Goal: Obtain resource: Obtain resource

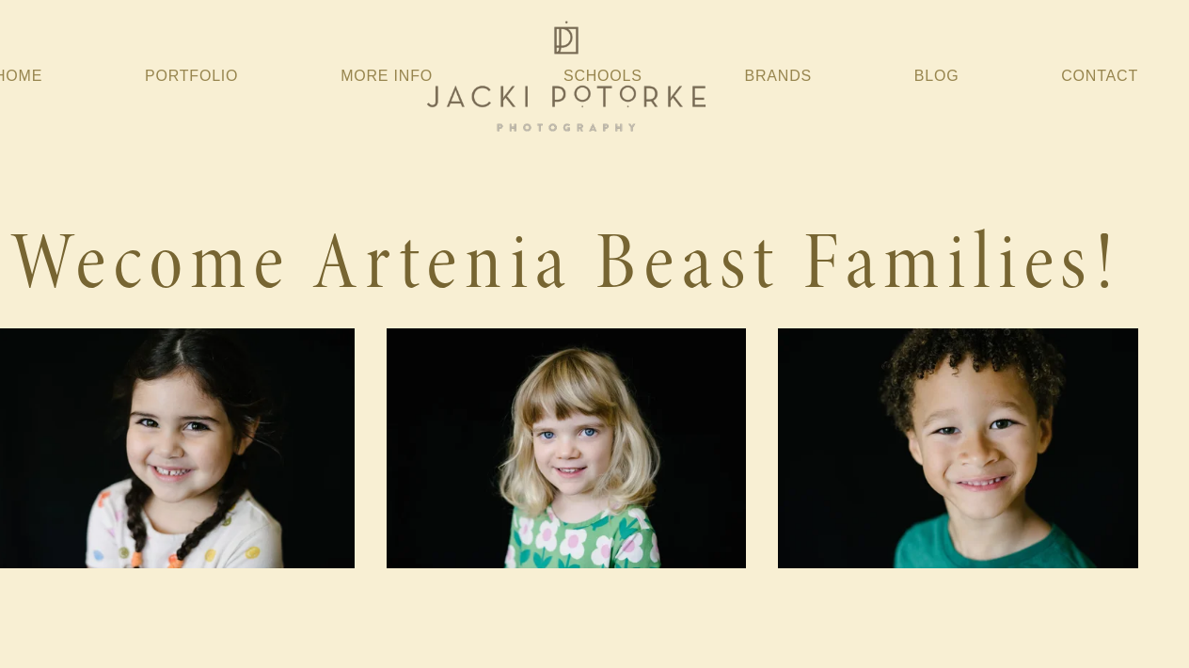
scroll to position [4, 28]
click at [671, 262] on h1 "Wecome Artenia Beast Families!" at bounding box center [566, 263] width 1144 height 100
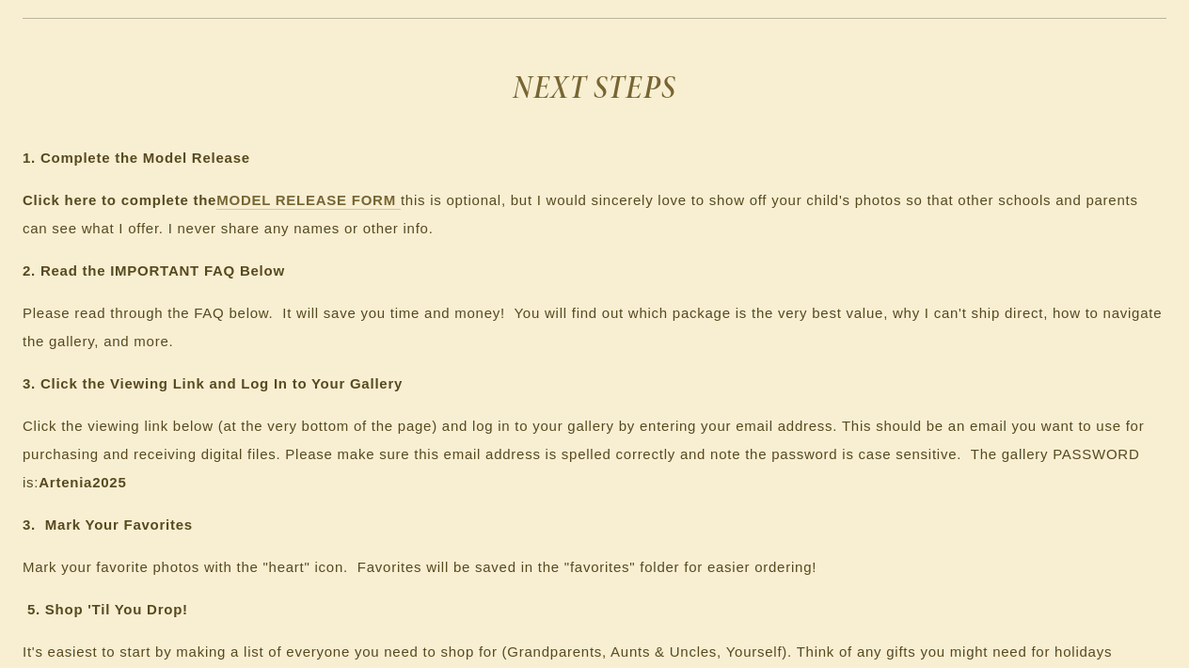
scroll to position [1015, 0]
click at [298, 196] on strong "MODEL RELEASE FORM" at bounding box center [306, 199] width 180 height 16
click at [182, 432] on p "Click the viewing link below (at the very bottom of the page) and log in to you…" at bounding box center [595, 453] width 1144 height 85
click at [256, 432] on p "Click the viewing link below (at the very bottom of the page) and log in to you…" at bounding box center [595, 453] width 1144 height 85
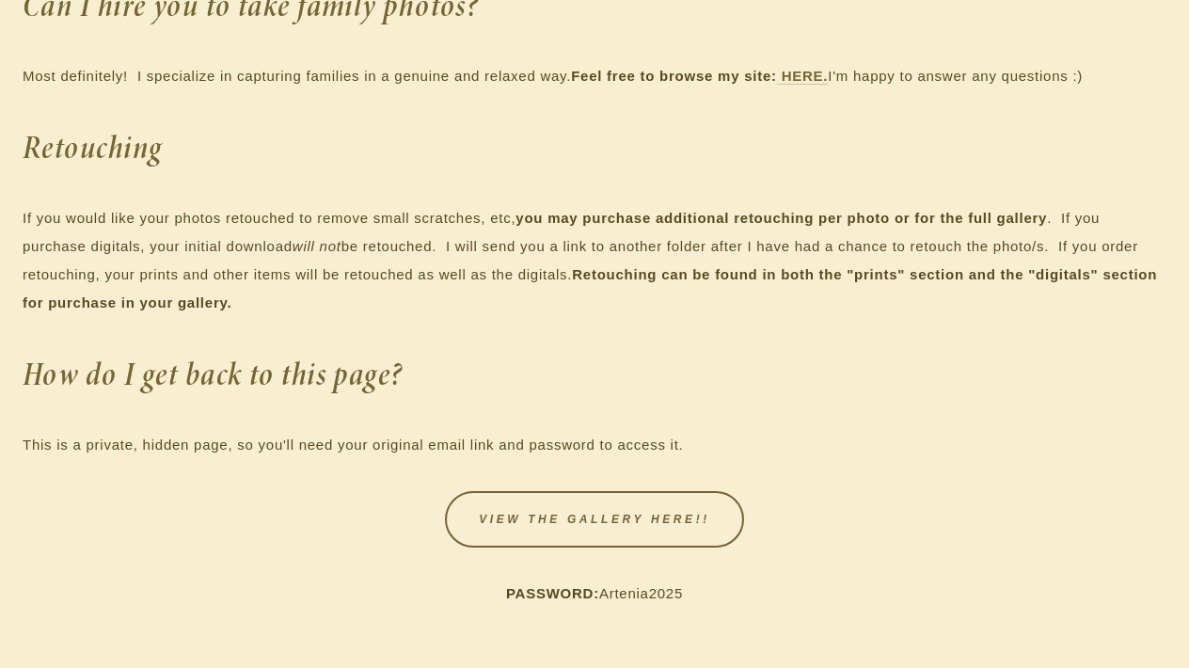
scroll to position [3424, 0]
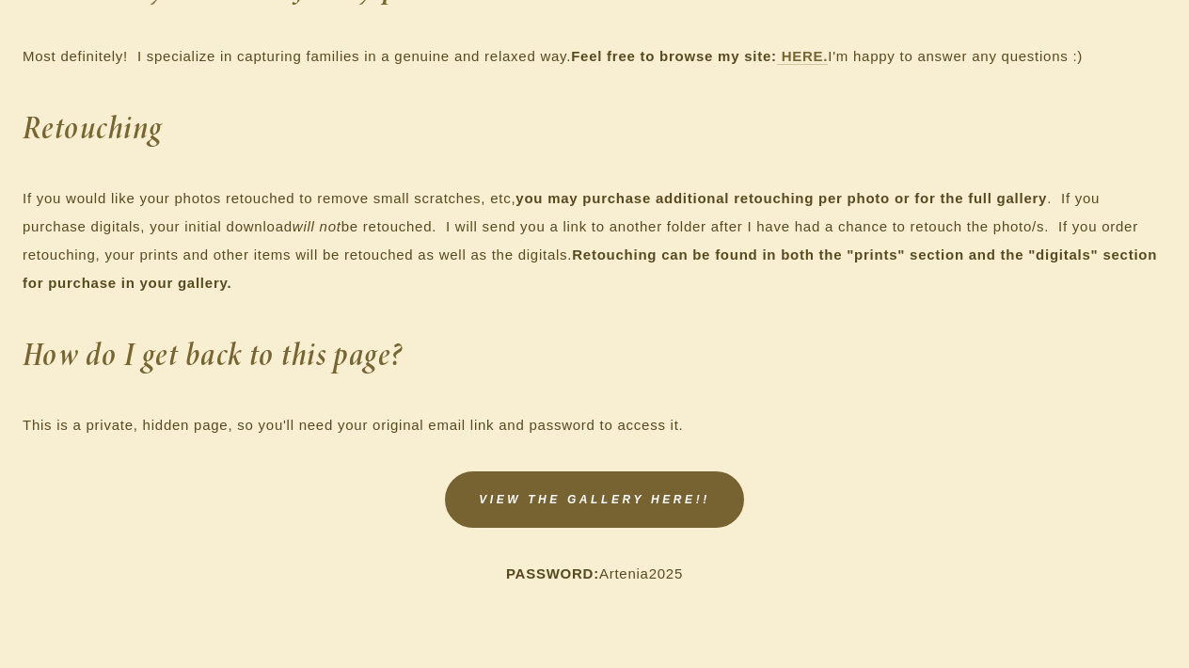
click at [648, 522] on link "VIEW THE GALLERY HERE!!" at bounding box center [594, 499] width 299 height 56
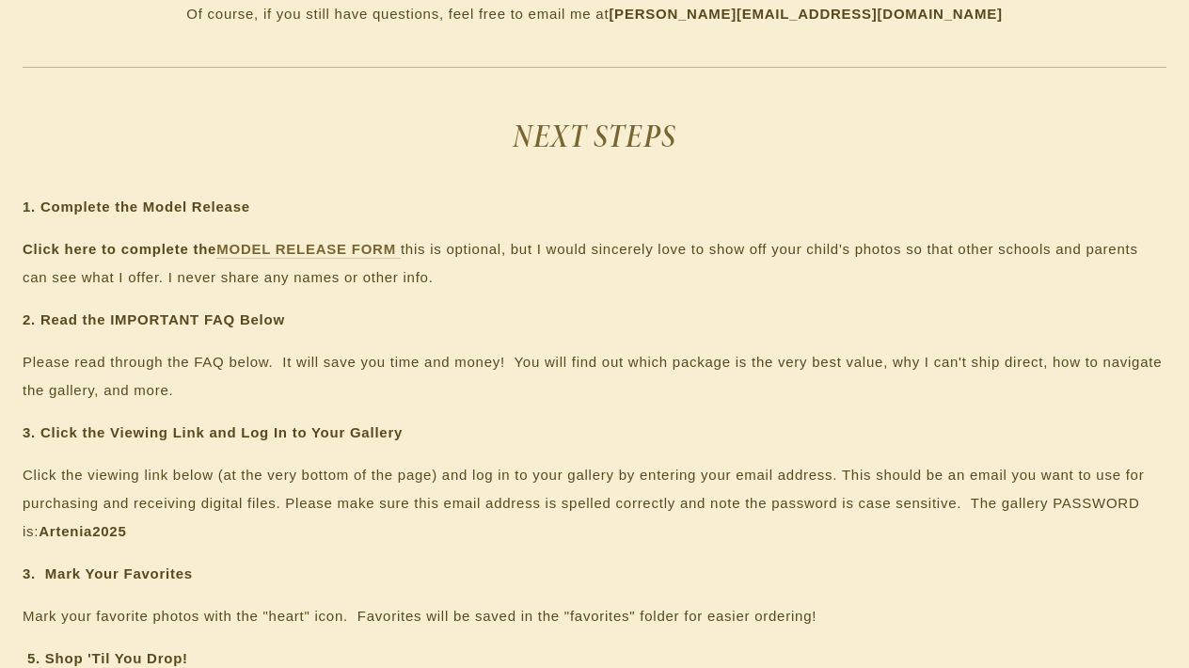
scroll to position [967, 0]
click at [64, 531] on strong "Artenia2025" at bounding box center [82, 529] width 87 height 16
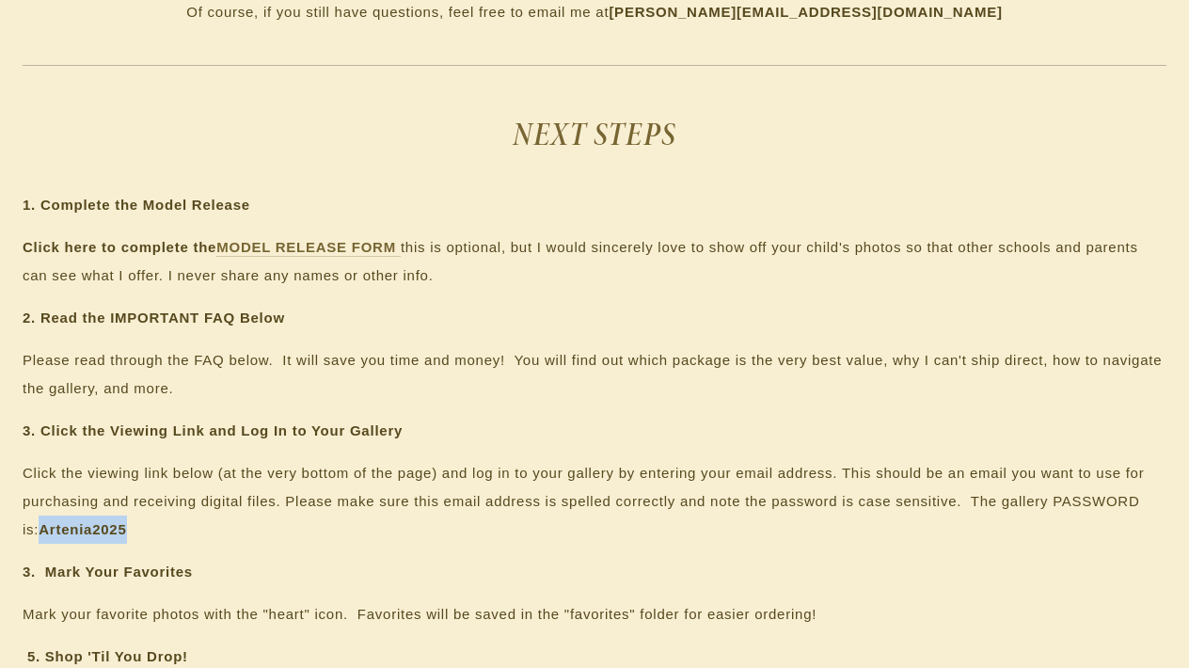
click at [64, 531] on strong "Artenia2025" at bounding box center [82, 529] width 87 height 16
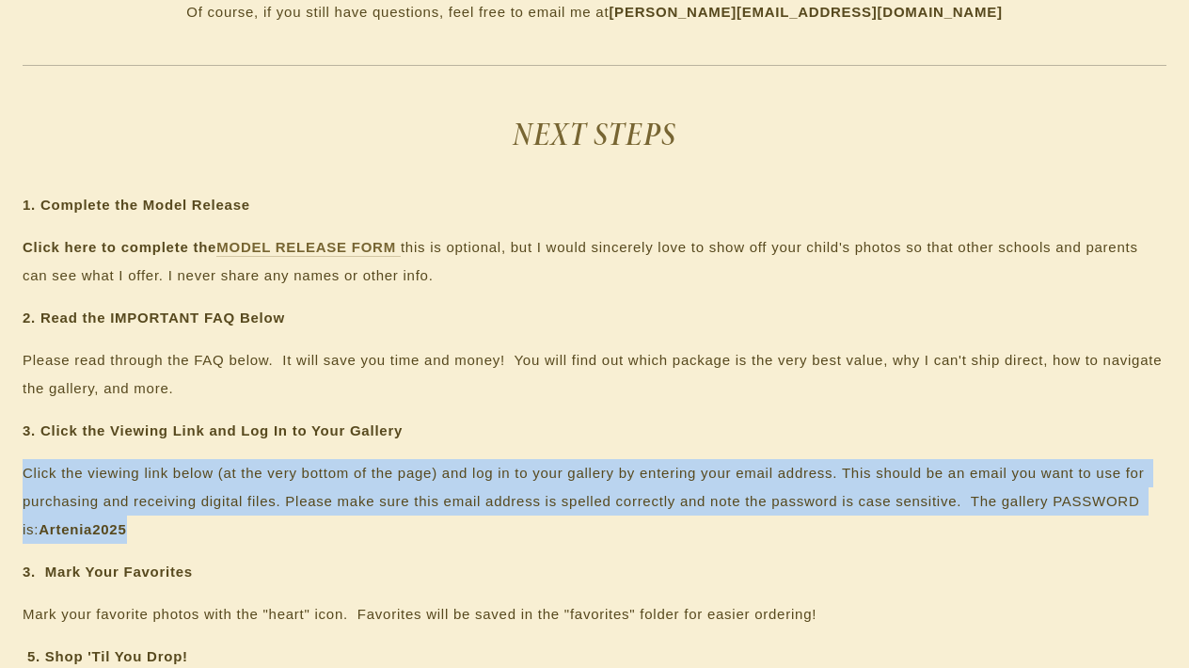
click at [64, 531] on strong "Artenia2025" at bounding box center [82, 529] width 87 height 16
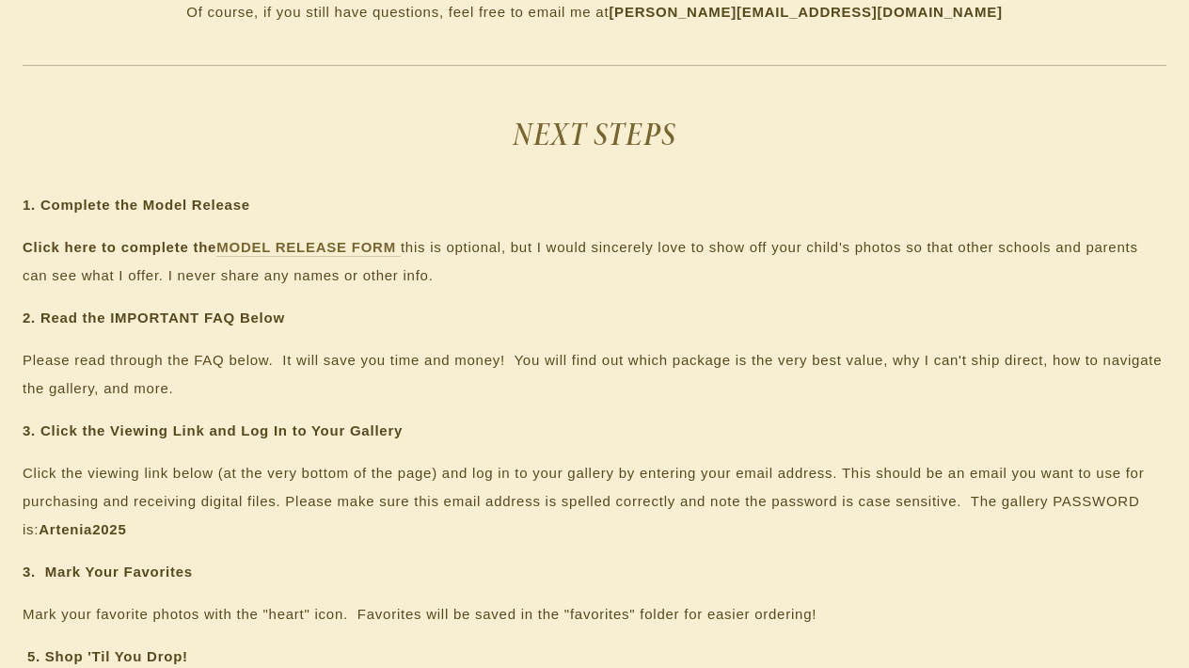
click at [64, 531] on strong "Artenia2025" at bounding box center [82, 529] width 87 height 16
drag, startPoint x: 110, startPoint y: 534, endPoint x: 7, endPoint y: 534, distance: 103.5
copy p "Artenia2025"
